Goal: Task Accomplishment & Management: Use online tool/utility

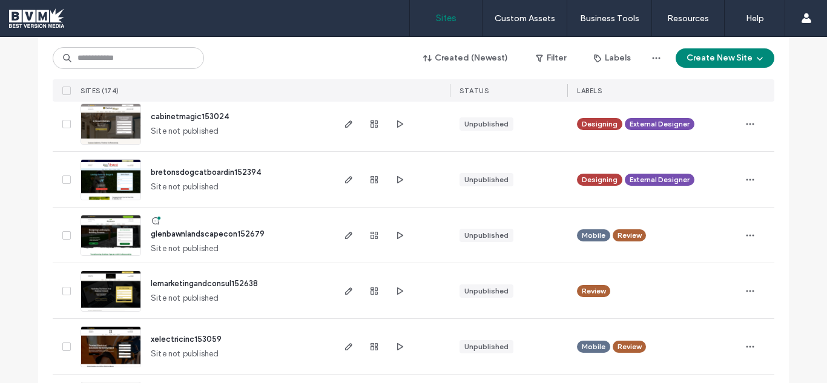
scroll to position [1478, 0]
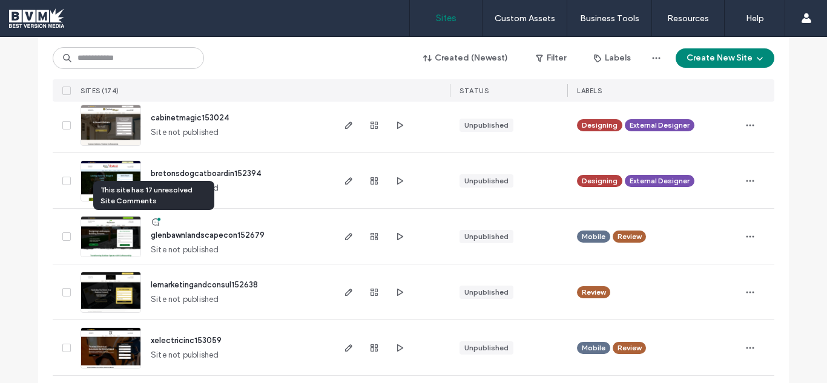
click at [151, 218] on icon at bounding box center [156, 222] width 10 height 10
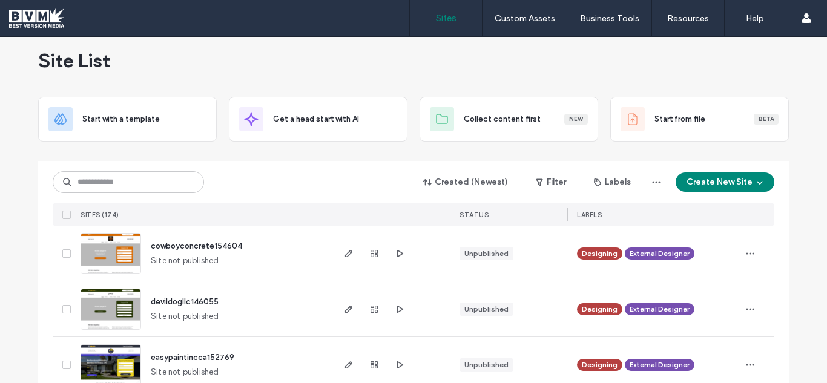
scroll to position [134, 0]
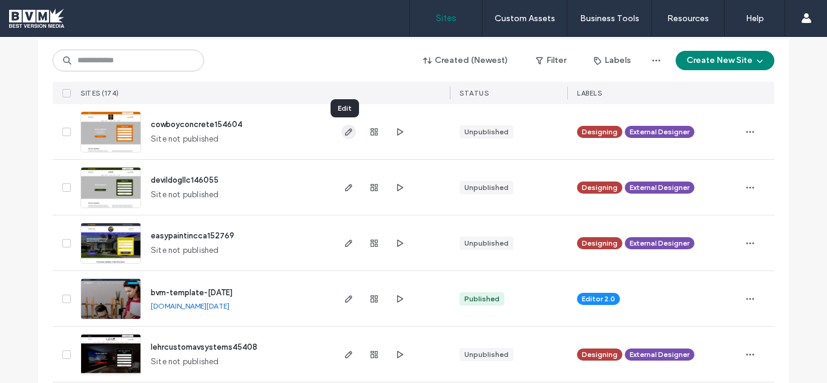
click at [347, 134] on icon "button" at bounding box center [349, 132] width 10 height 10
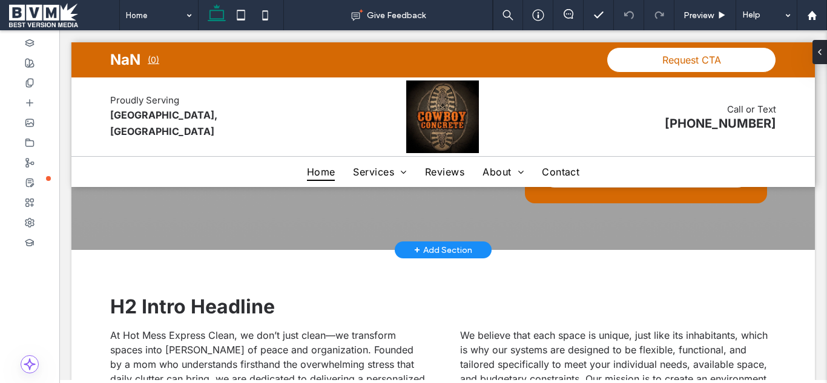
scroll to position [266, 0]
click at [436, 244] on div "+ Add Section" at bounding box center [443, 249] width 58 height 13
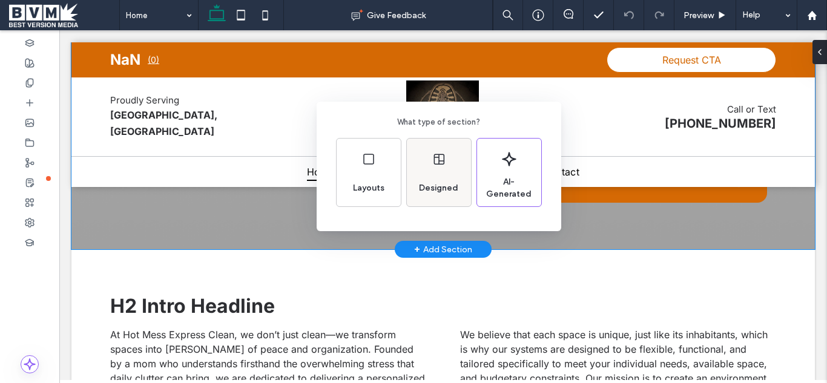
click at [437, 155] on use at bounding box center [439, 159] width 10 height 11
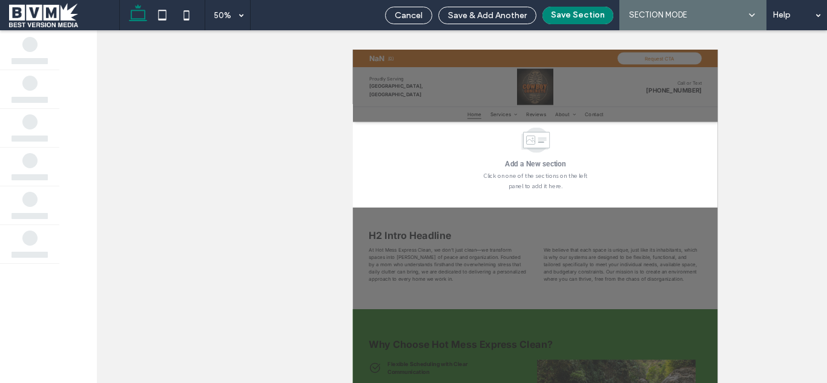
scroll to position [376, 0]
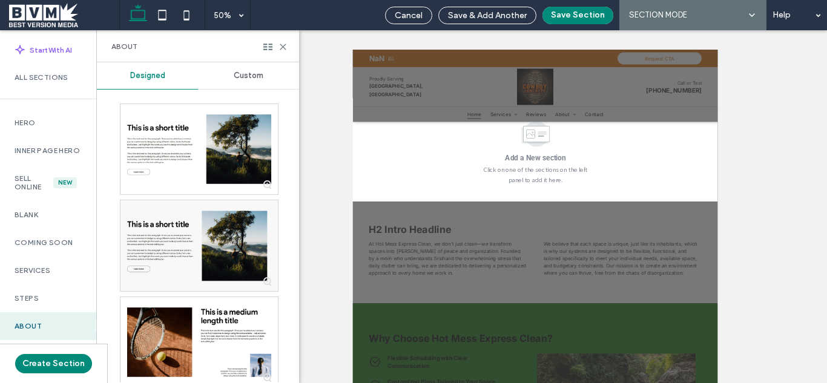
click at [243, 70] on div "Custom" at bounding box center [248, 75] width 101 height 27
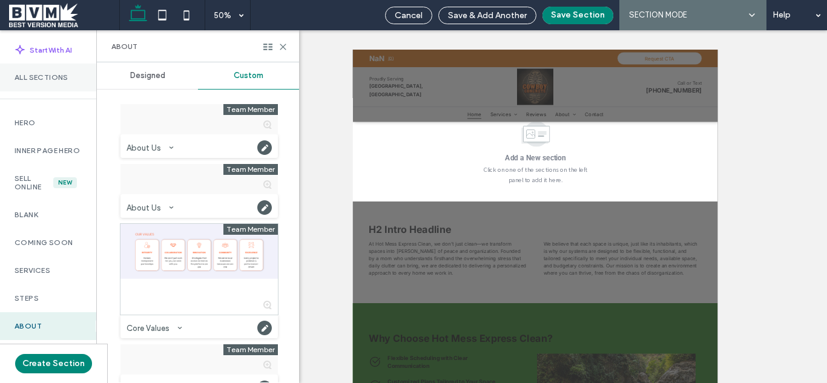
click at [58, 76] on label "All Sections" at bounding box center [48, 77] width 67 height 8
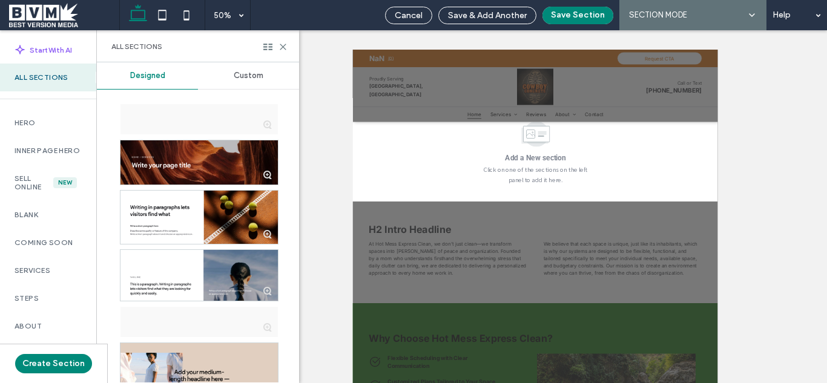
click at [257, 74] on span "Custom" at bounding box center [249, 76] width 30 height 10
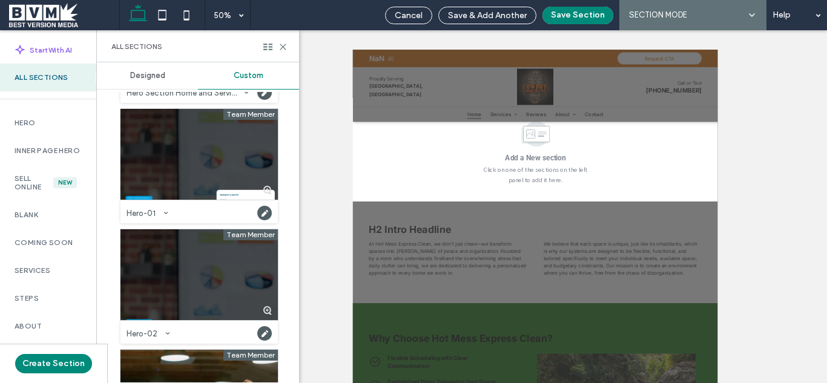
scroll to position [3128, 0]
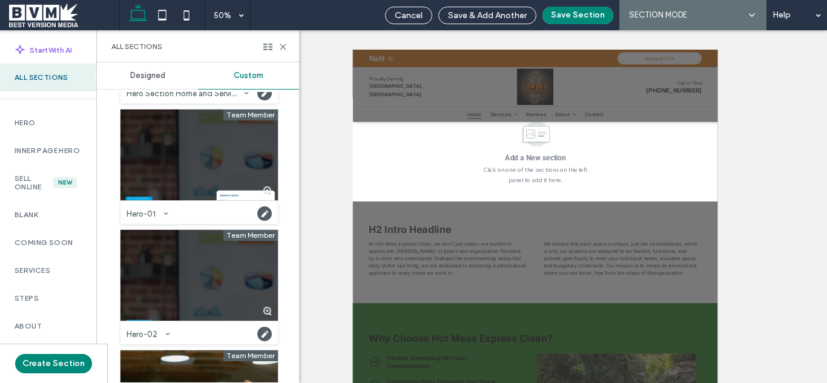
click at [195, 269] on div at bounding box center [199, 275] width 157 height 91
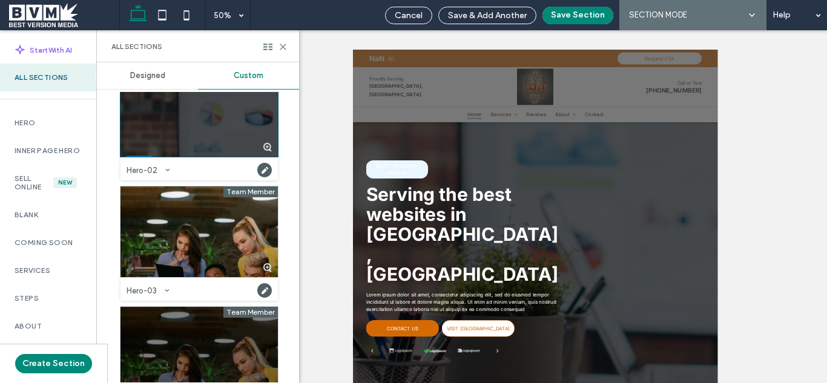
scroll to position [3294, 0]
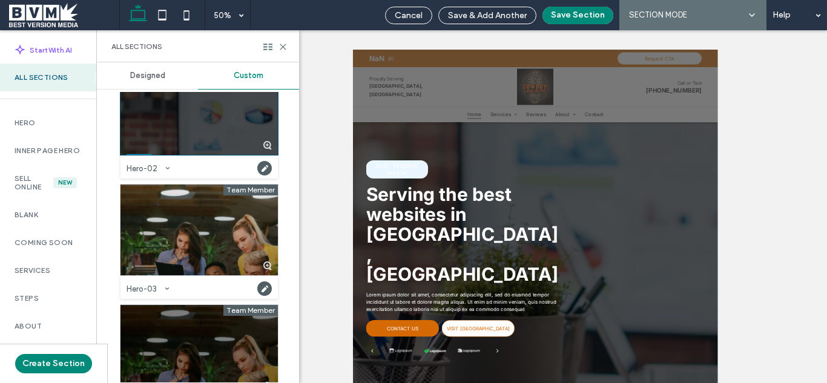
click at [224, 245] on div at bounding box center [199, 230] width 157 height 91
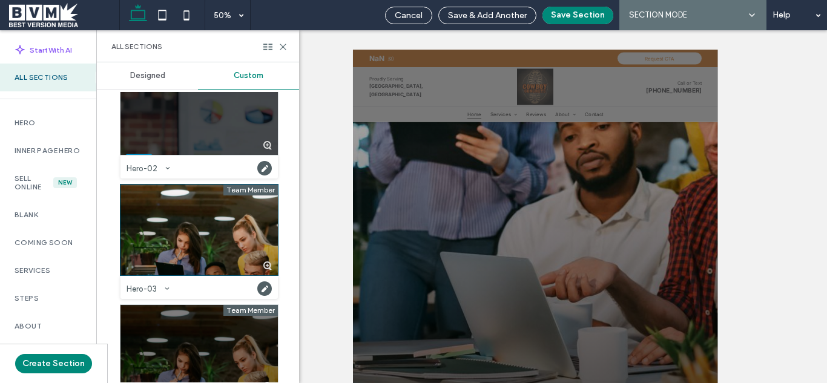
scroll to position [973, 0]
click at [198, 331] on div at bounding box center [199, 350] width 157 height 91
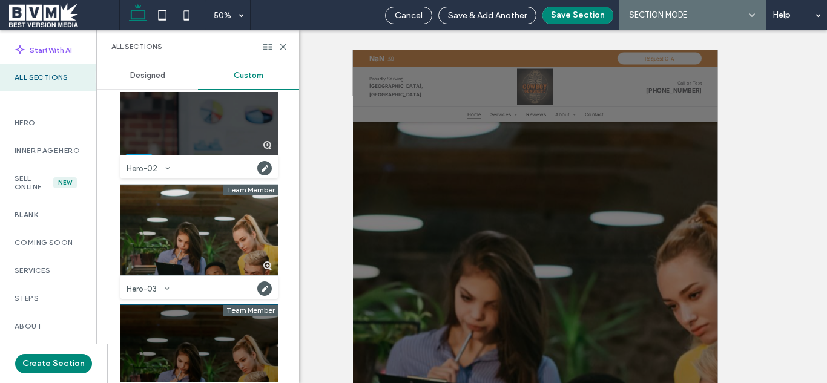
click at [203, 257] on div at bounding box center [199, 230] width 157 height 91
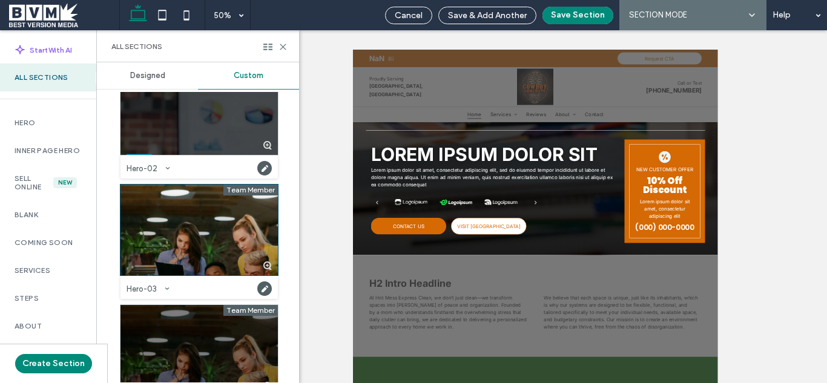
scroll to position [1637, 0]
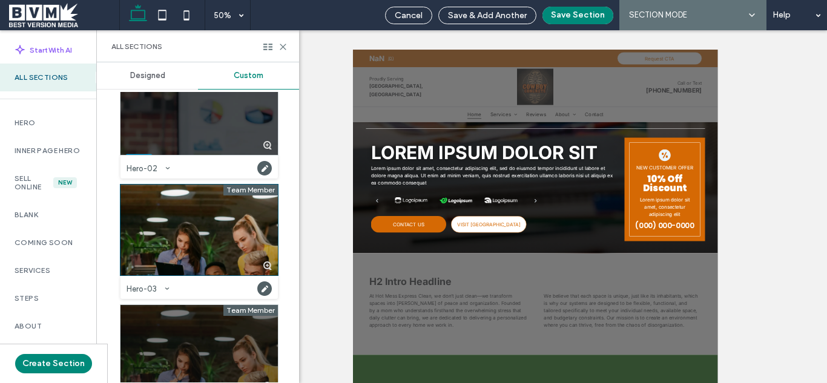
click at [214, 338] on div at bounding box center [199, 350] width 157 height 91
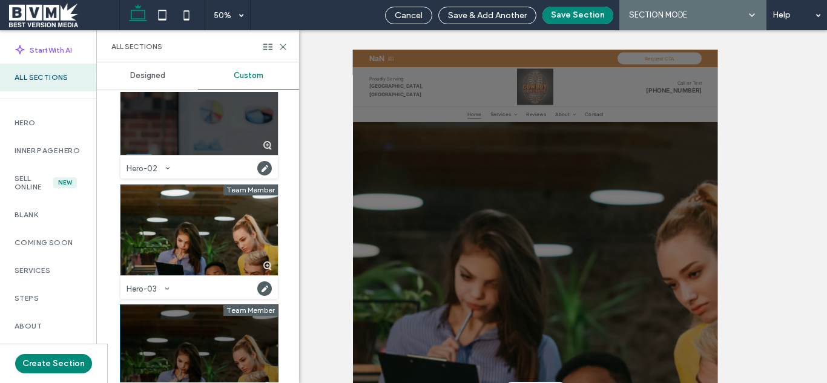
scroll to position [422, 0]
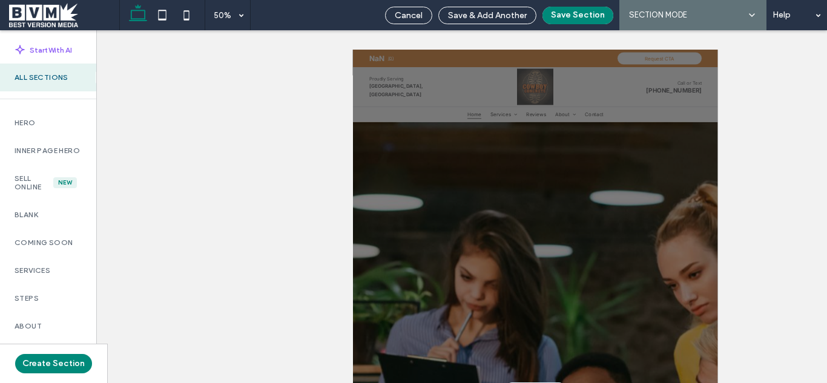
click at [57, 78] on label "All Sections" at bounding box center [48, 77] width 67 height 8
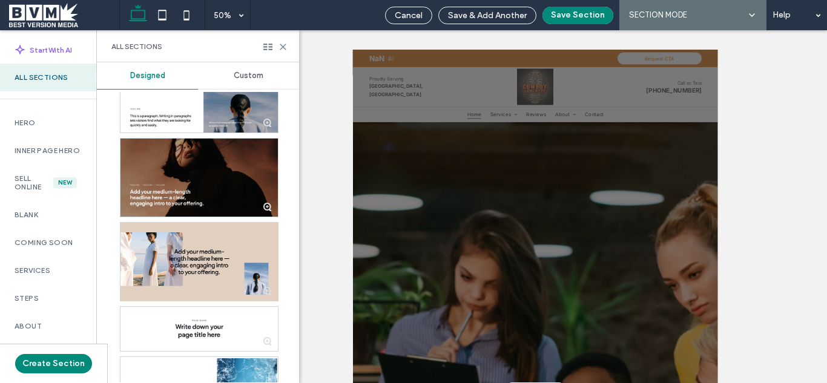
scroll to position [231, 0]
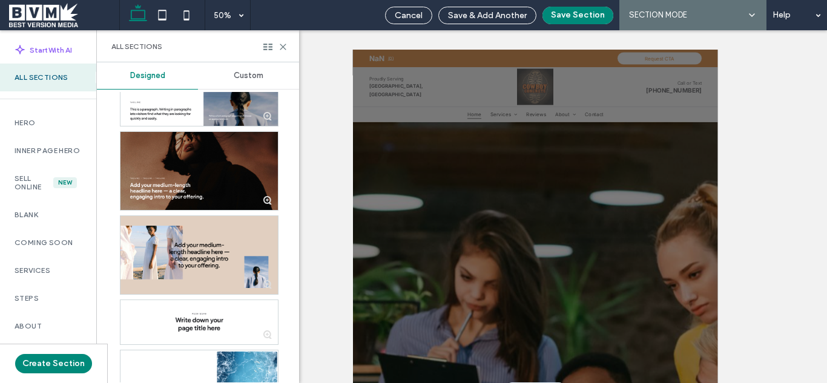
click at [255, 73] on span "Custom" at bounding box center [249, 76] width 30 height 10
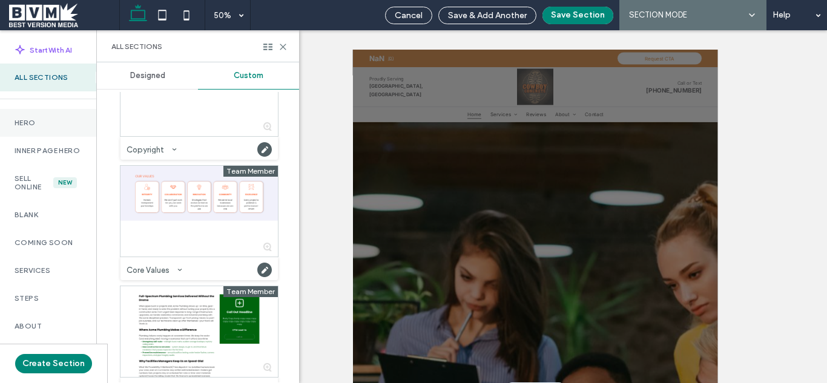
scroll to position [1626, 0]
click at [48, 119] on label "Hero" at bounding box center [48, 123] width 67 height 8
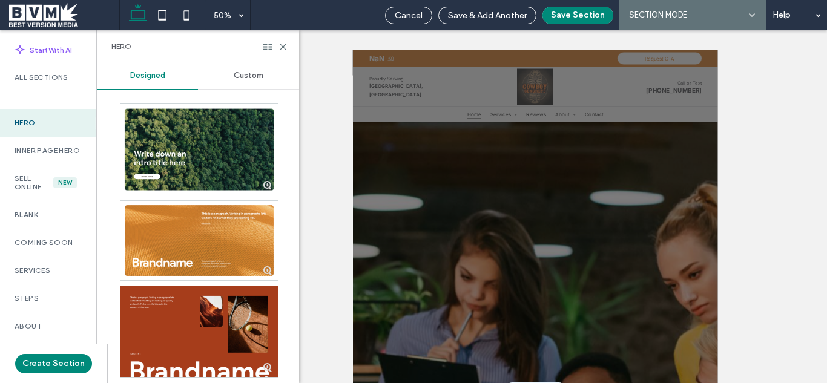
click at [246, 73] on span "Custom" at bounding box center [249, 76] width 30 height 10
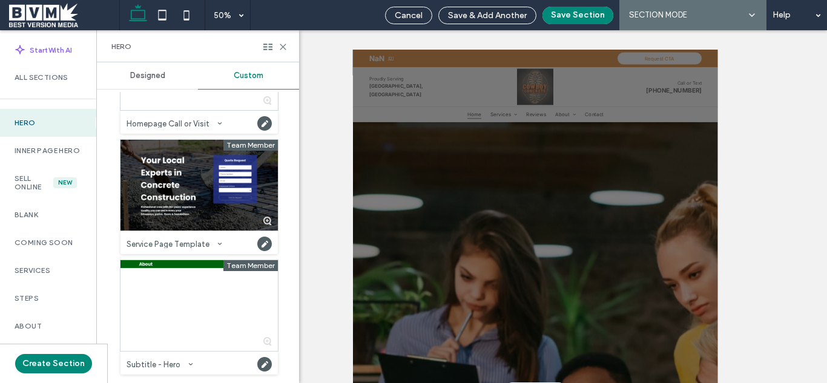
scroll to position [0, 0]
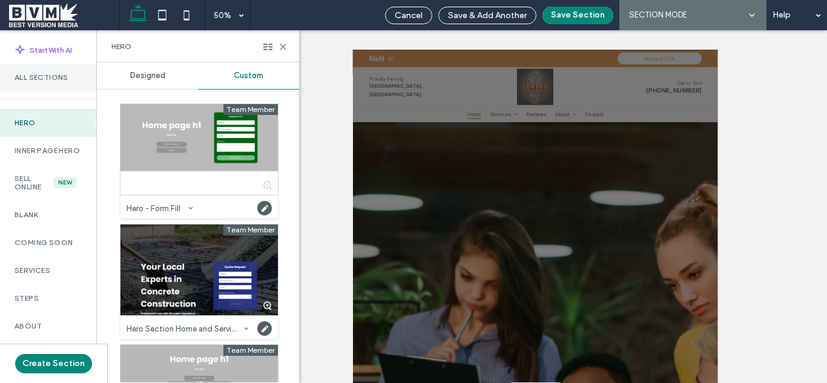
click at [56, 74] on label "All Sections" at bounding box center [48, 77] width 67 height 8
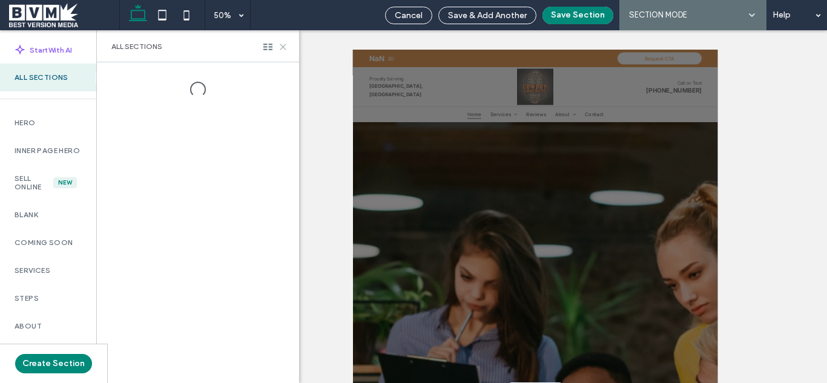
click at [280, 48] on icon at bounding box center [283, 46] width 9 height 9
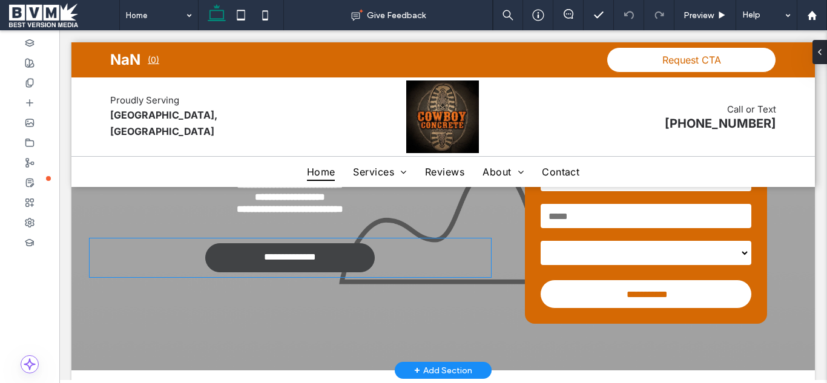
scroll to position [24, 0]
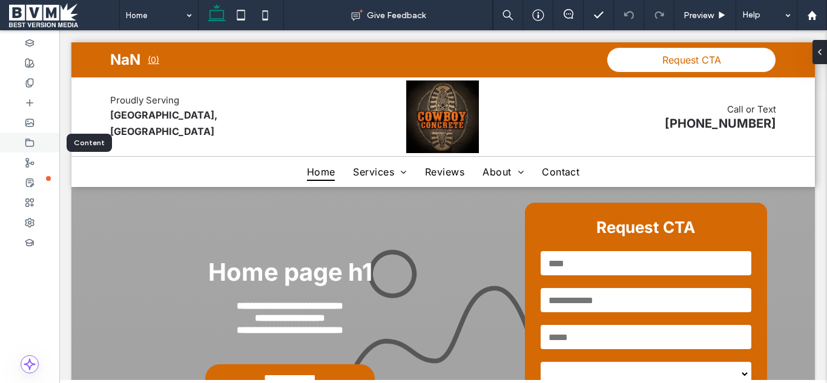
click at [31, 143] on icon at bounding box center [30, 143] width 10 height 10
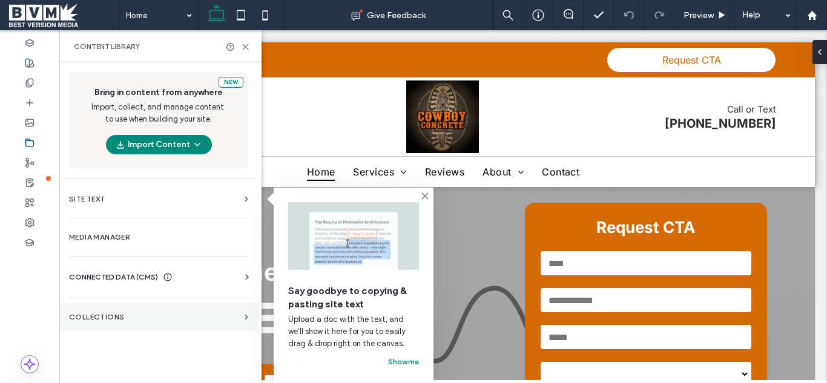
click at [125, 311] on section "Collections" at bounding box center [158, 317] width 199 height 28
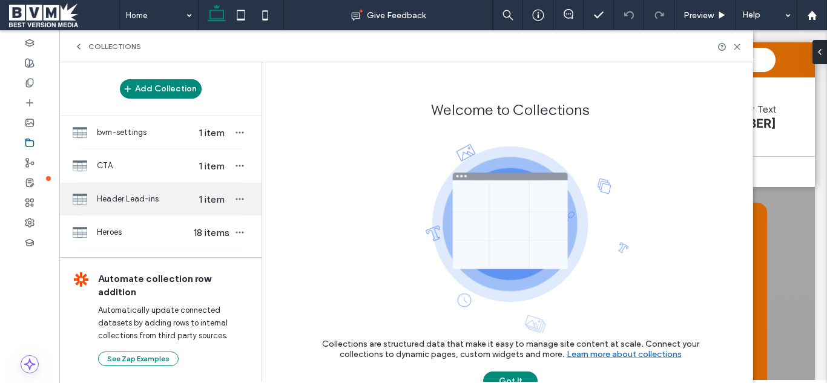
click at [131, 201] on span "Header Lead-ins" at bounding box center [143, 199] width 93 height 12
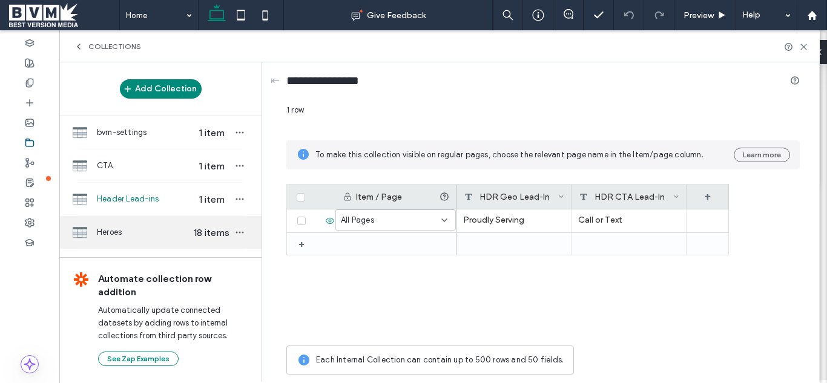
click at [122, 239] on div "Heroes 18 items" at bounding box center [160, 232] width 202 height 33
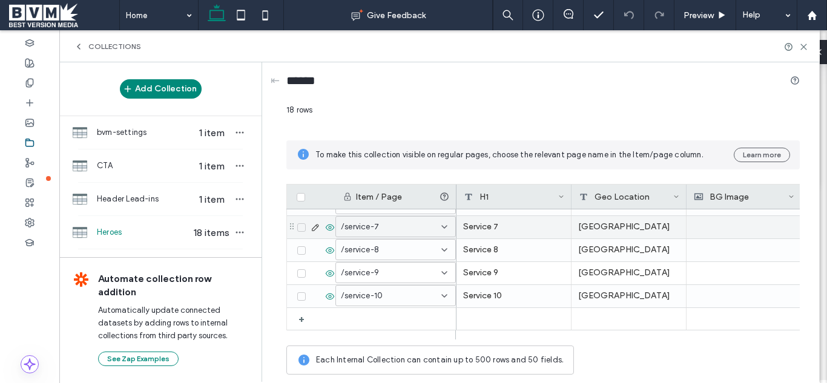
scroll to position [0, 0]
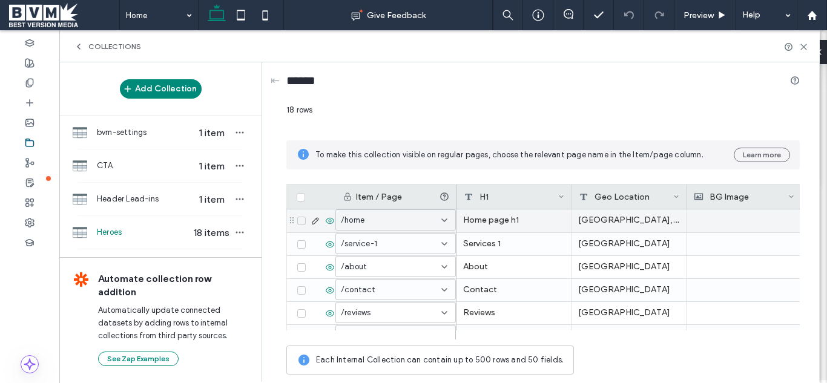
click at [526, 218] on div "Home page h1" at bounding box center [514, 221] width 115 height 23
click at [509, 220] on div "Home page h1" at bounding box center [514, 221] width 115 height 23
click at [514, 220] on div at bounding box center [514, 221] width 114 height 22
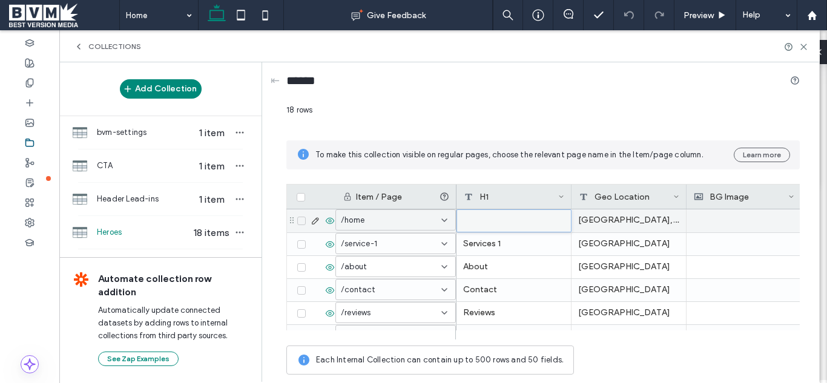
click at [514, 220] on div at bounding box center [514, 221] width 114 height 22
click at [514, 221] on div at bounding box center [514, 221] width 114 height 22
click at [504, 213] on div at bounding box center [514, 221] width 114 height 22
click at [501, 222] on div at bounding box center [514, 221] width 114 height 22
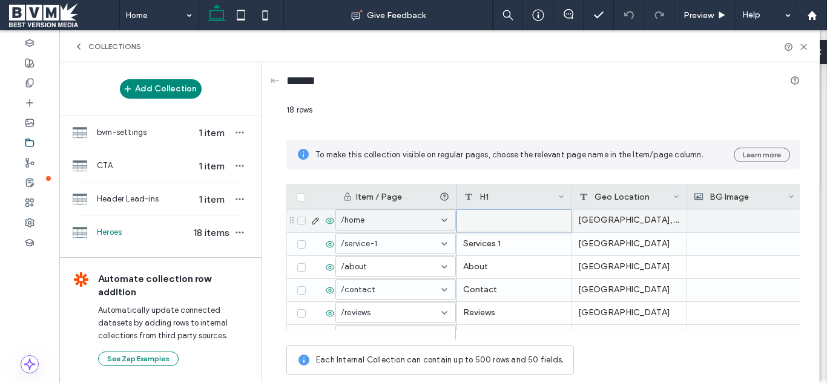
click at [501, 222] on div at bounding box center [514, 221] width 114 height 22
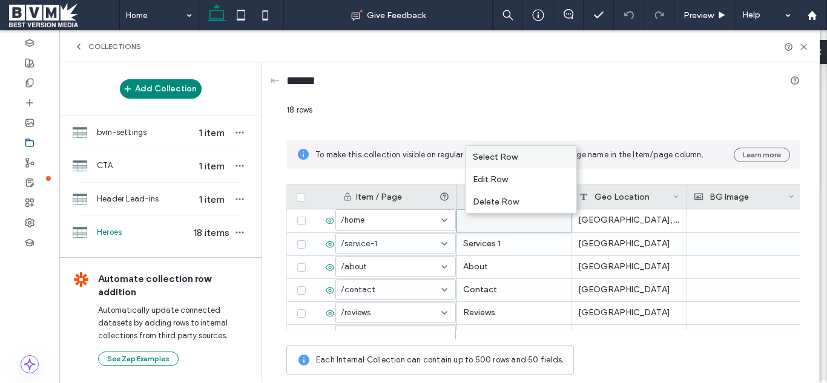
click at [520, 157] on div "Select Row" at bounding box center [521, 157] width 111 height 22
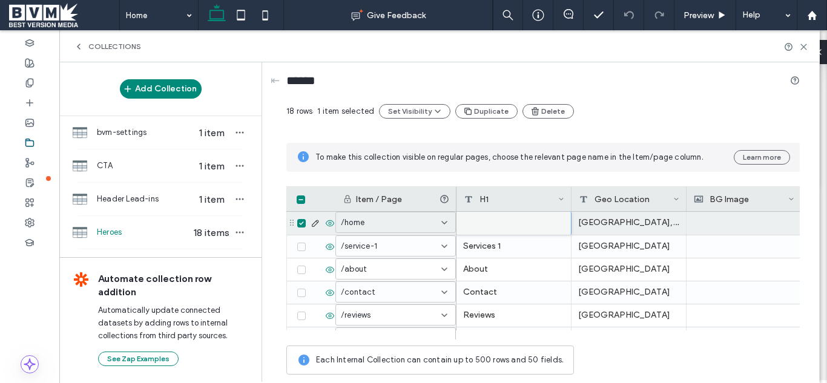
click at [303, 221] on span at bounding box center [301, 223] width 8 height 8
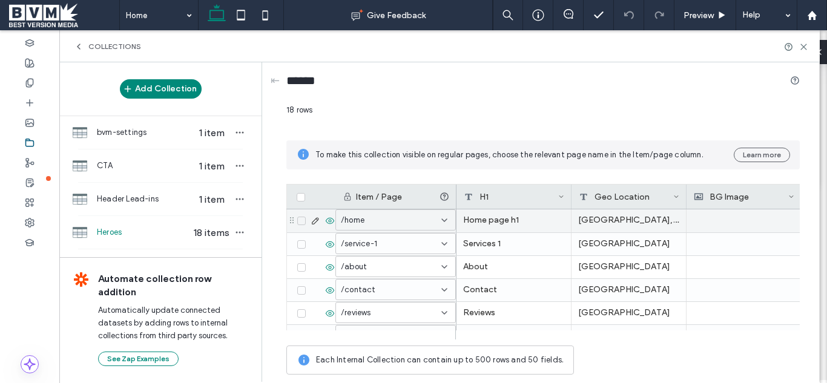
click at [316, 218] on icon at bounding box center [316, 221] width 10 height 10
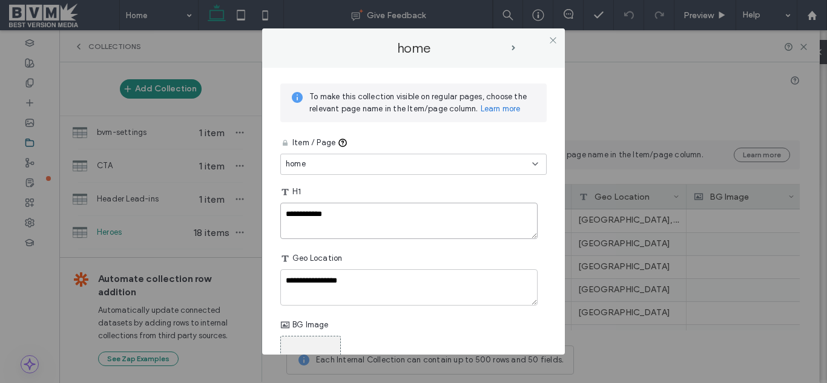
click at [391, 224] on textarea "**********" at bounding box center [408, 221] width 257 height 36
paste textarea "**********"
type textarea "**********"
click at [411, 182] on div "H1" at bounding box center [413, 192] width 266 height 22
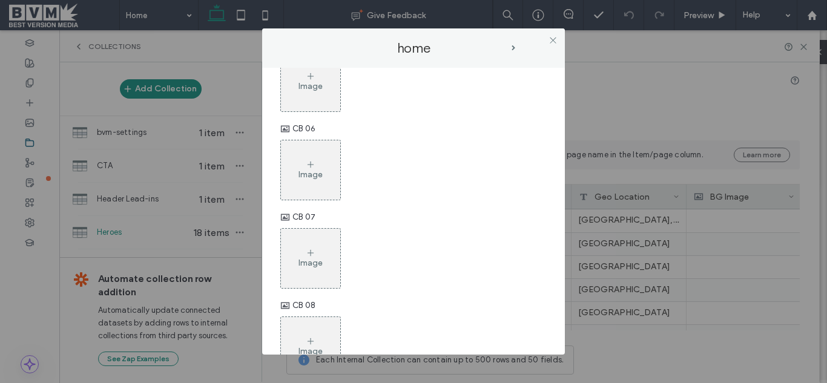
scroll to position [944, 0]
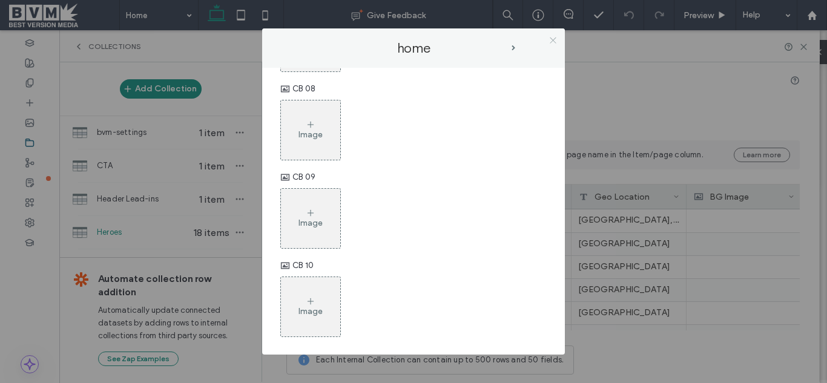
click at [550, 37] on icon at bounding box center [553, 40] width 9 height 9
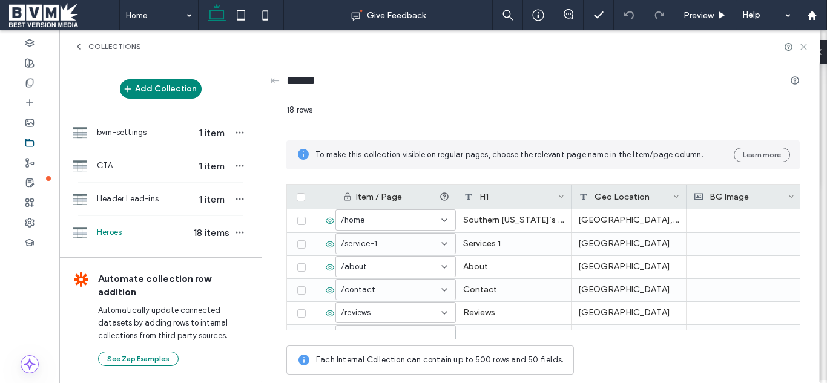
click at [805, 45] on use at bounding box center [803, 46] width 5 height 5
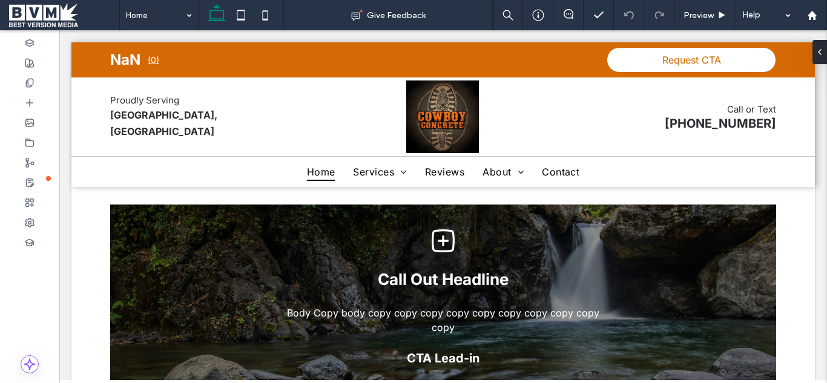
scroll to position [3565, 0]
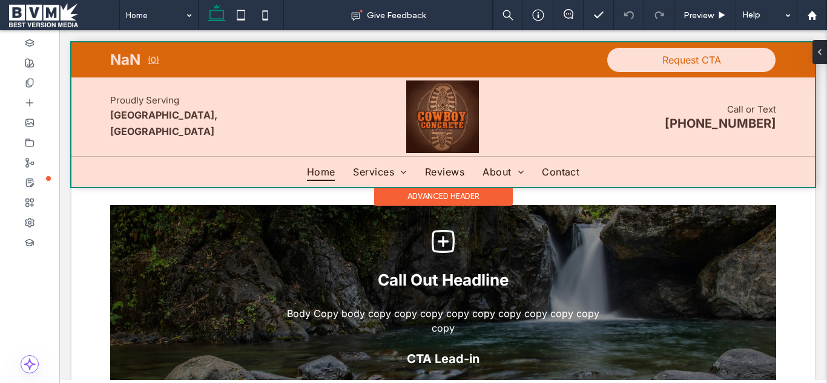
click at [372, 172] on div at bounding box center [443, 114] width 744 height 145
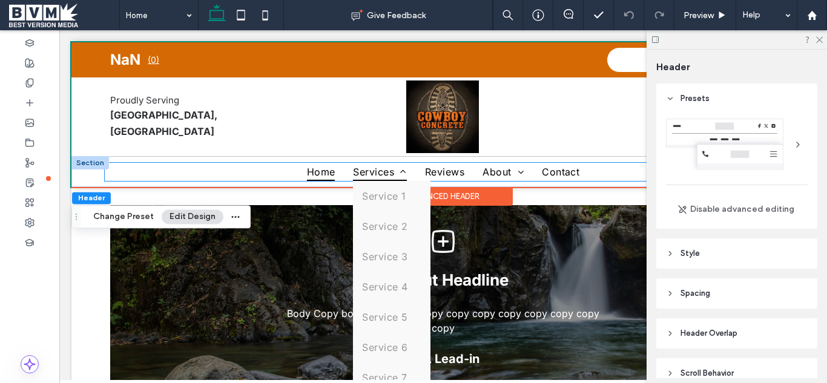
click at [372, 167] on span "Services" at bounding box center [379, 172] width 53 height 18
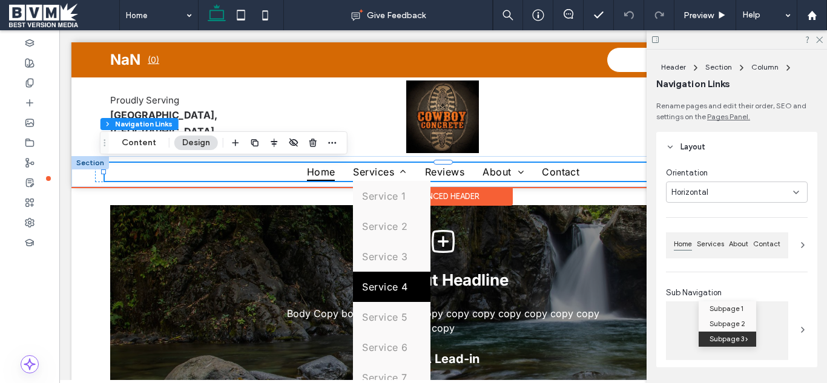
click at [389, 280] on link "Service 4" at bounding box center [392, 287] width 78 height 30
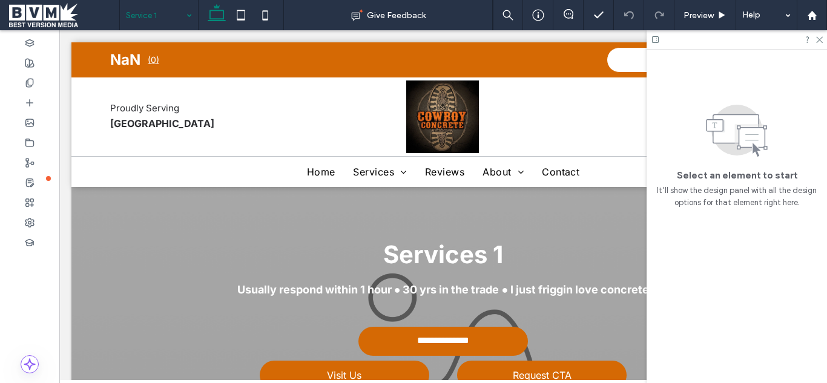
click at [173, 19] on input at bounding box center [156, 15] width 60 height 30
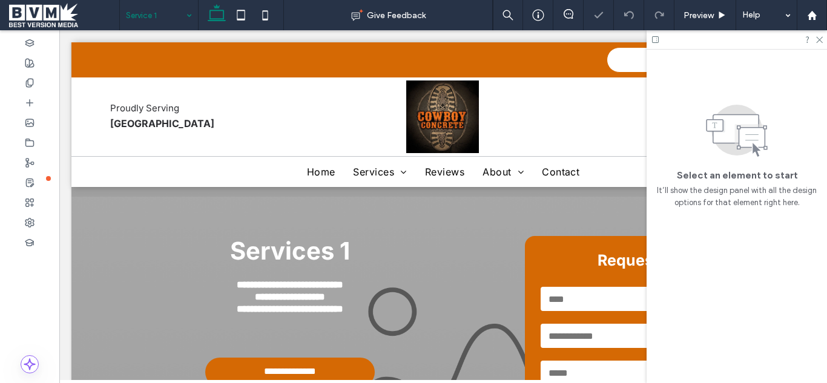
scroll to position [363, 0]
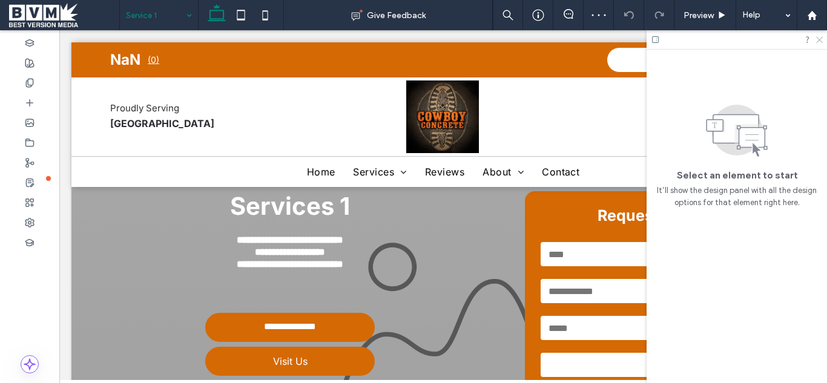
click at [818, 39] on icon at bounding box center [819, 39] width 8 height 8
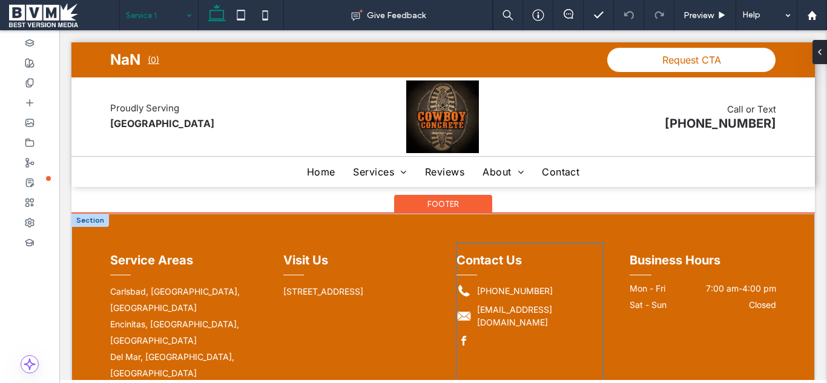
scroll to position [1437, 0]
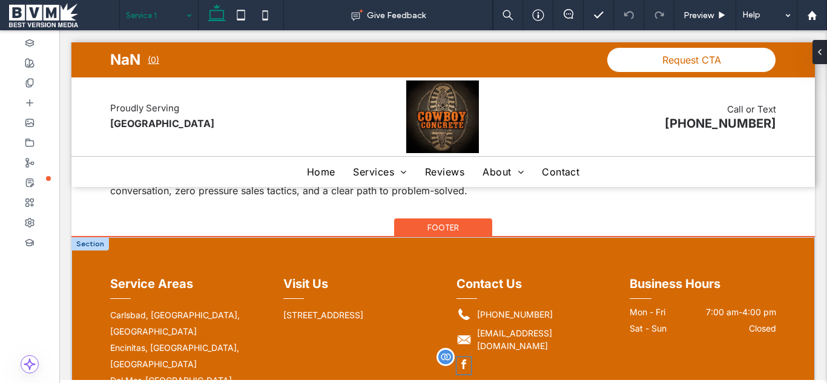
click at [459, 357] on div at bounding box center [464, 366] width 15 height 18
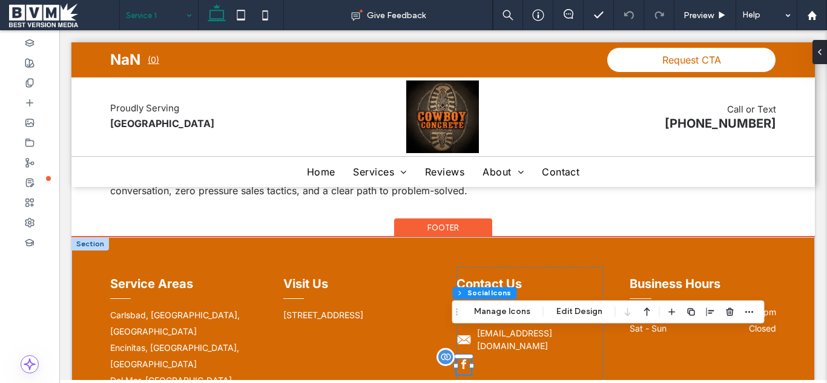
click at [458, 357] on div at bounding box center [464, 366] width 15 height 18
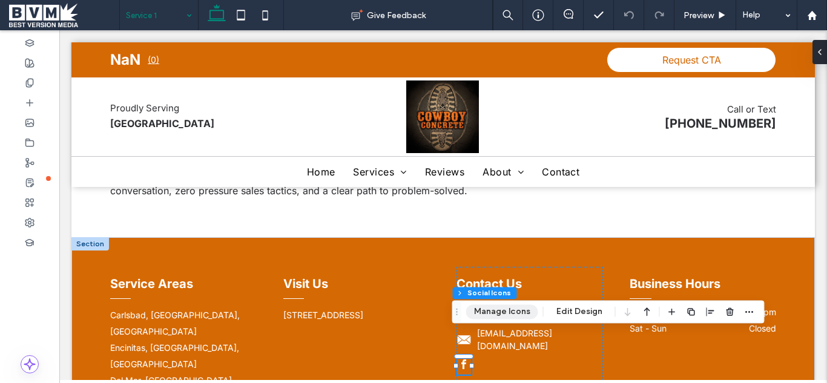
click at [495, 309] on button "Manage Icons" at bounding box center [502, 312] width 72 height 15
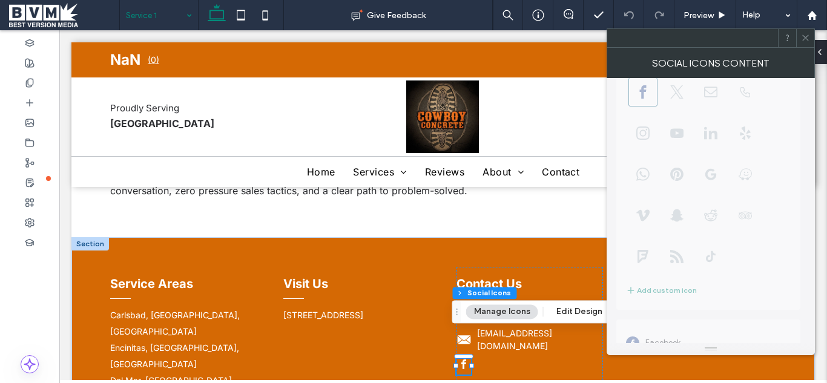
scroll to position [145, 0]
click at [802, 39] on icon at bounding box center [805, 37] width 9 height 9
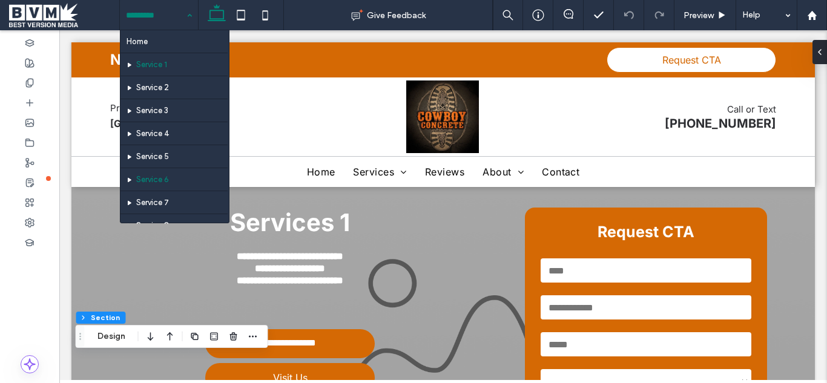
scroll to position [121, 0]
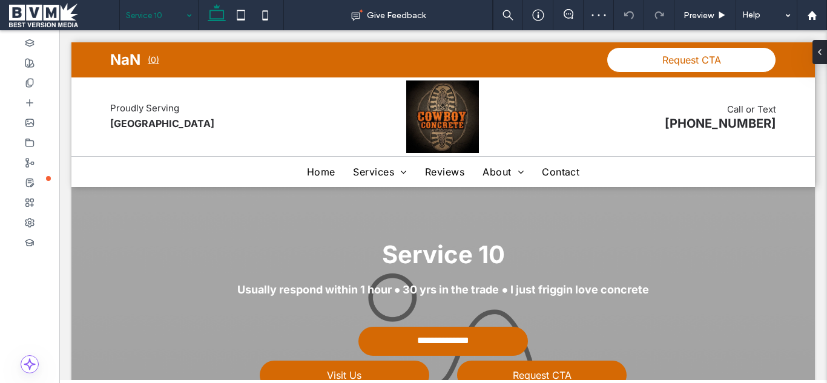
click at [167, 16] on input at bounding box center [156, 15] width 60 height 30
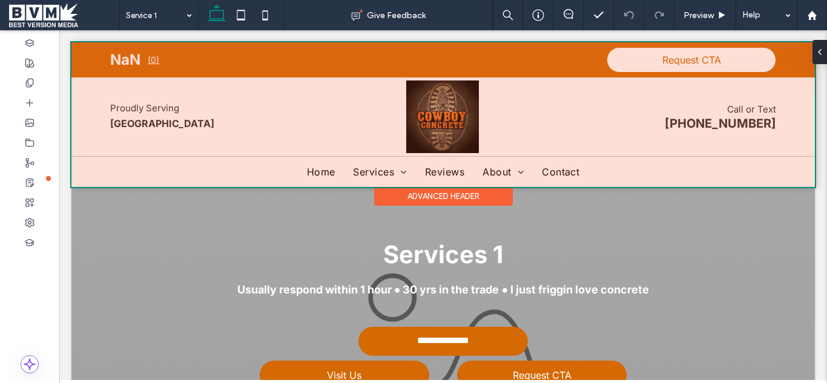
click at [376, 174] on div at bounding box center [443, 114] width 744 height 145
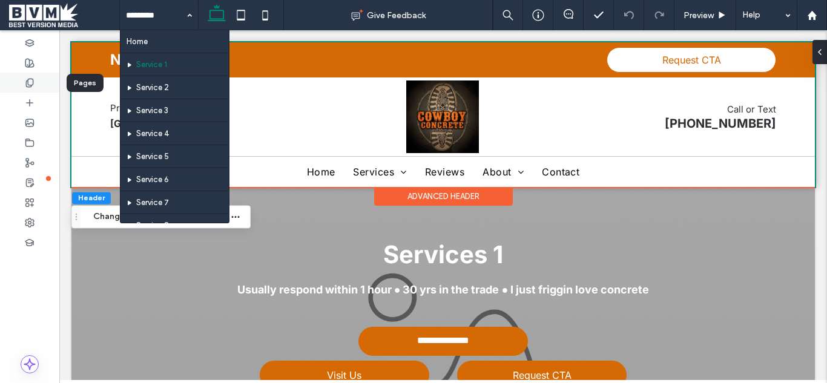
click at [28, 79] on use at bounding box center [29, 83] width 7 height 8
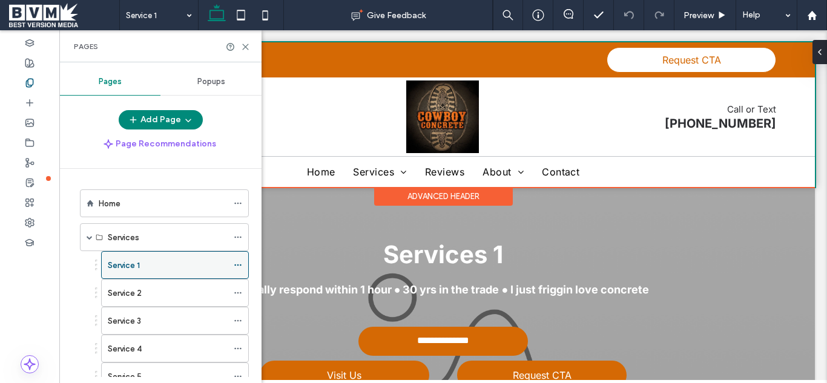
click at [240, 263] on icon at bounding box center [238, 265] width 8 height 8
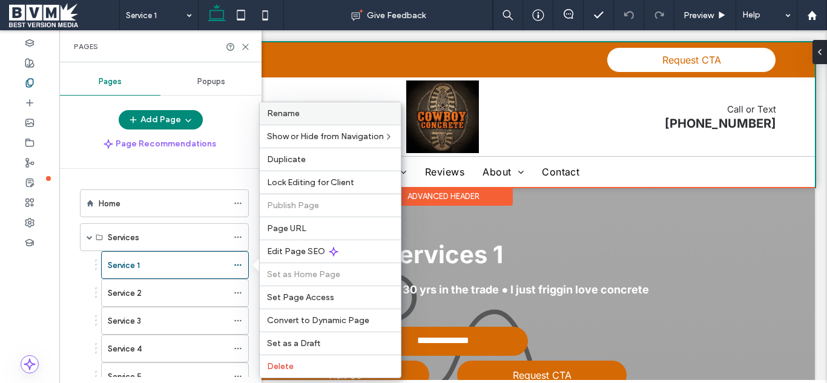
click at [339, 110] on label "Rename" at bounding box center [330, 113] width 127 height 10
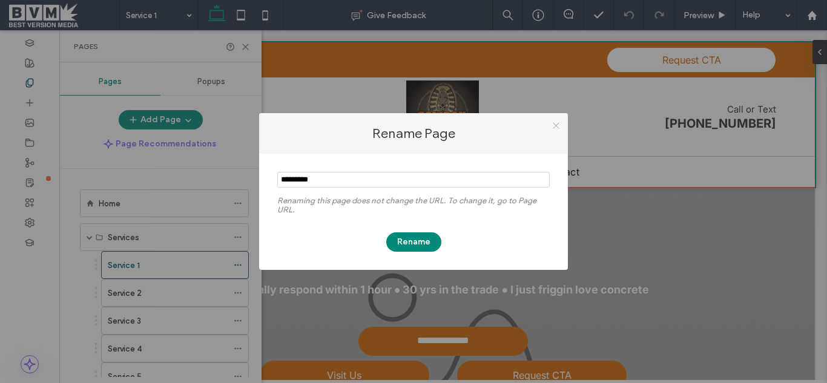
click at [560, 122] on icon at bounding box center [556, 125] width 9 height 9
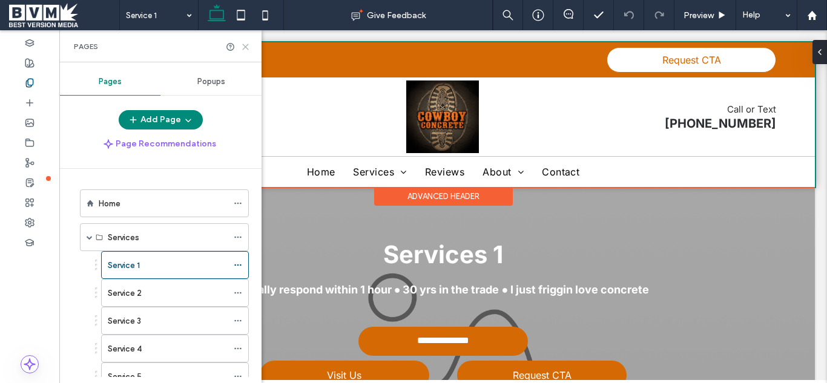
click at [242, 47] on icon at bounding box center [245, 46] width 9 height 9
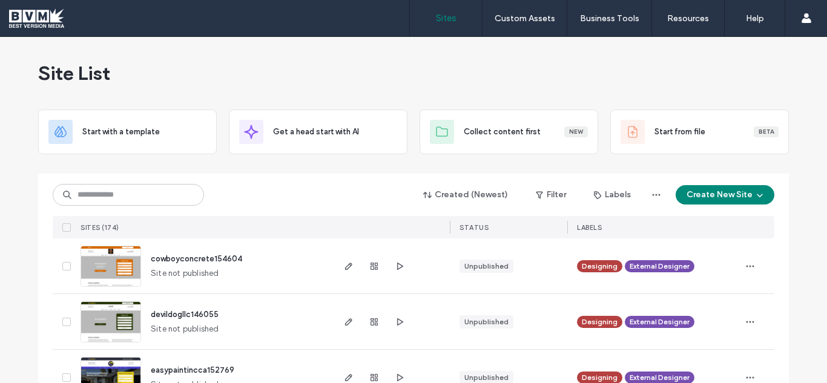
click at [575, 83] on div "Site List" at bounding box center [413, 73] width 751 height 73
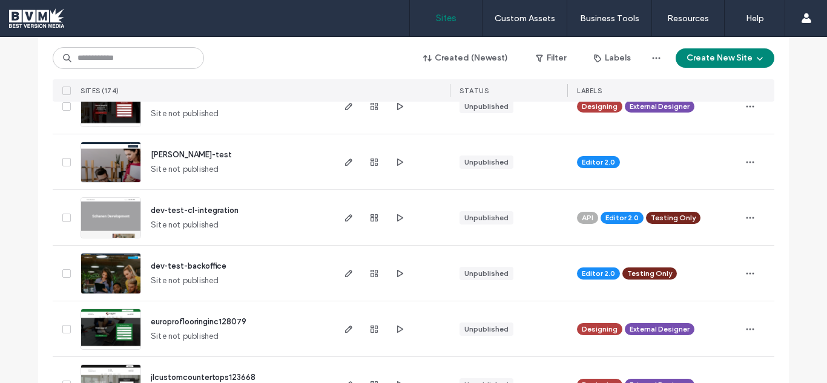
scroll to position [606, 0]
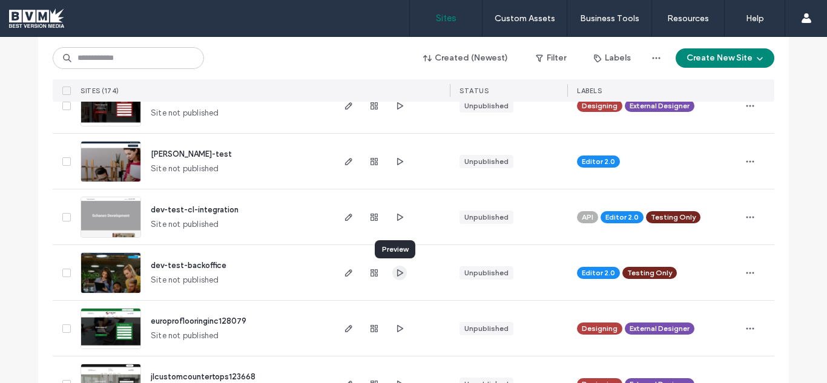
click at [395, 274] on icon "button" at bounding box center [400, 273] width 10 height 10
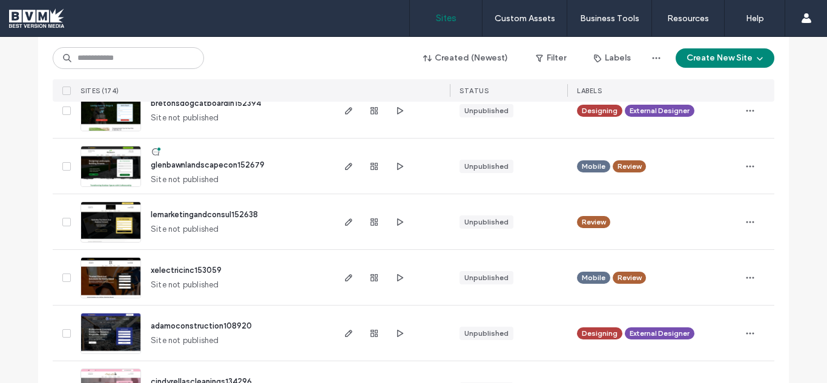
scroll to position [1549, 0]
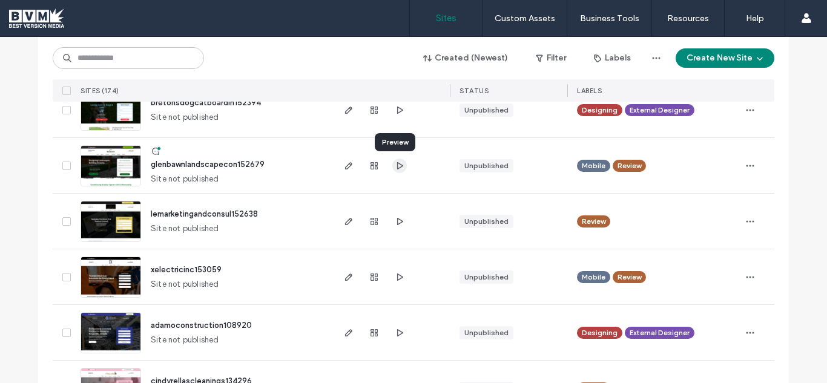
click at [396, 167] on icon "button" at bounding box center [400, 166] width 10 height 10
